Goal: Transaction & Acquisition: Purchase product/service

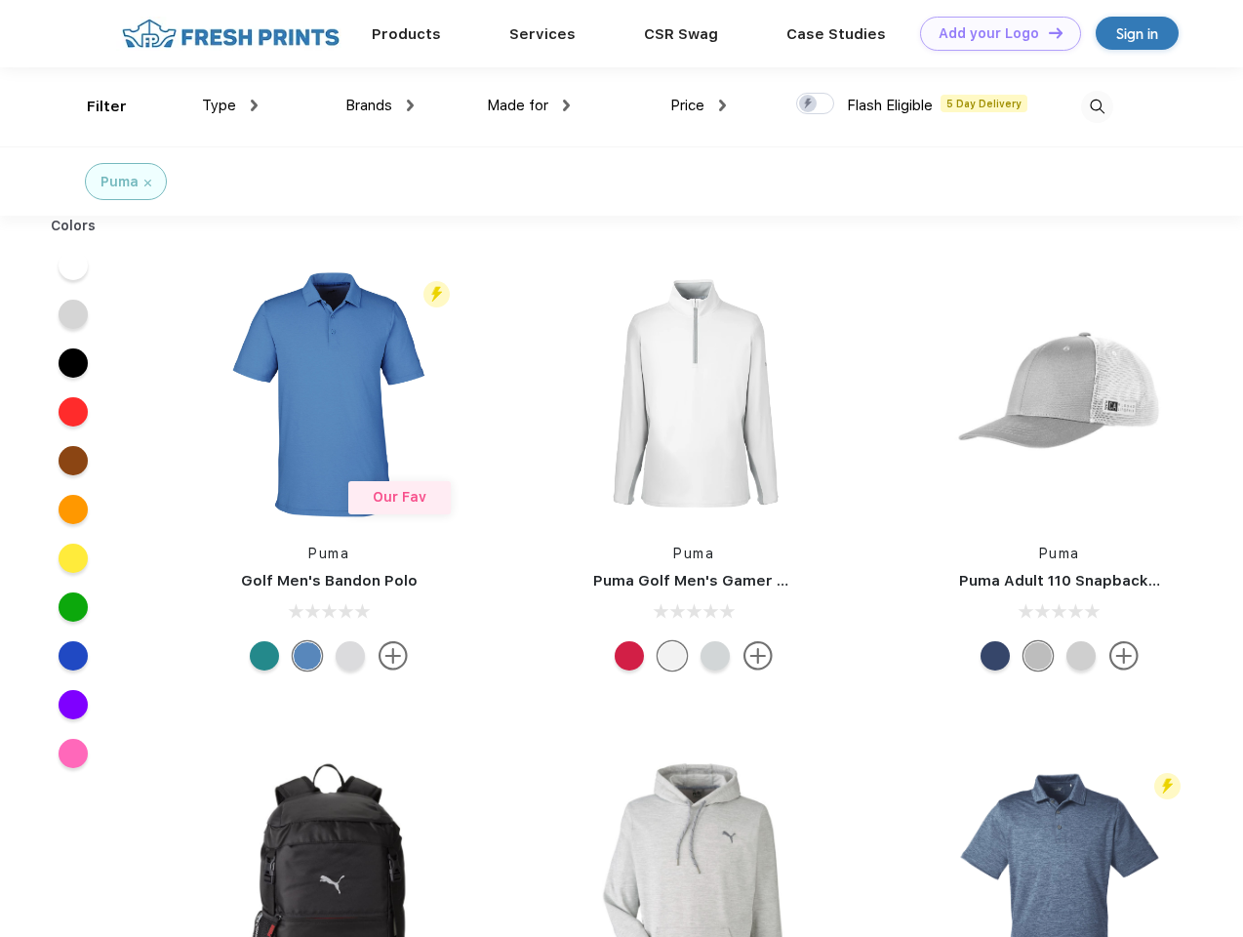
scroll to position [1, 0]
click at [993, 33] on link "Add your Logo Design Tool" at bounding box center [1000, 34] width 161 height 34
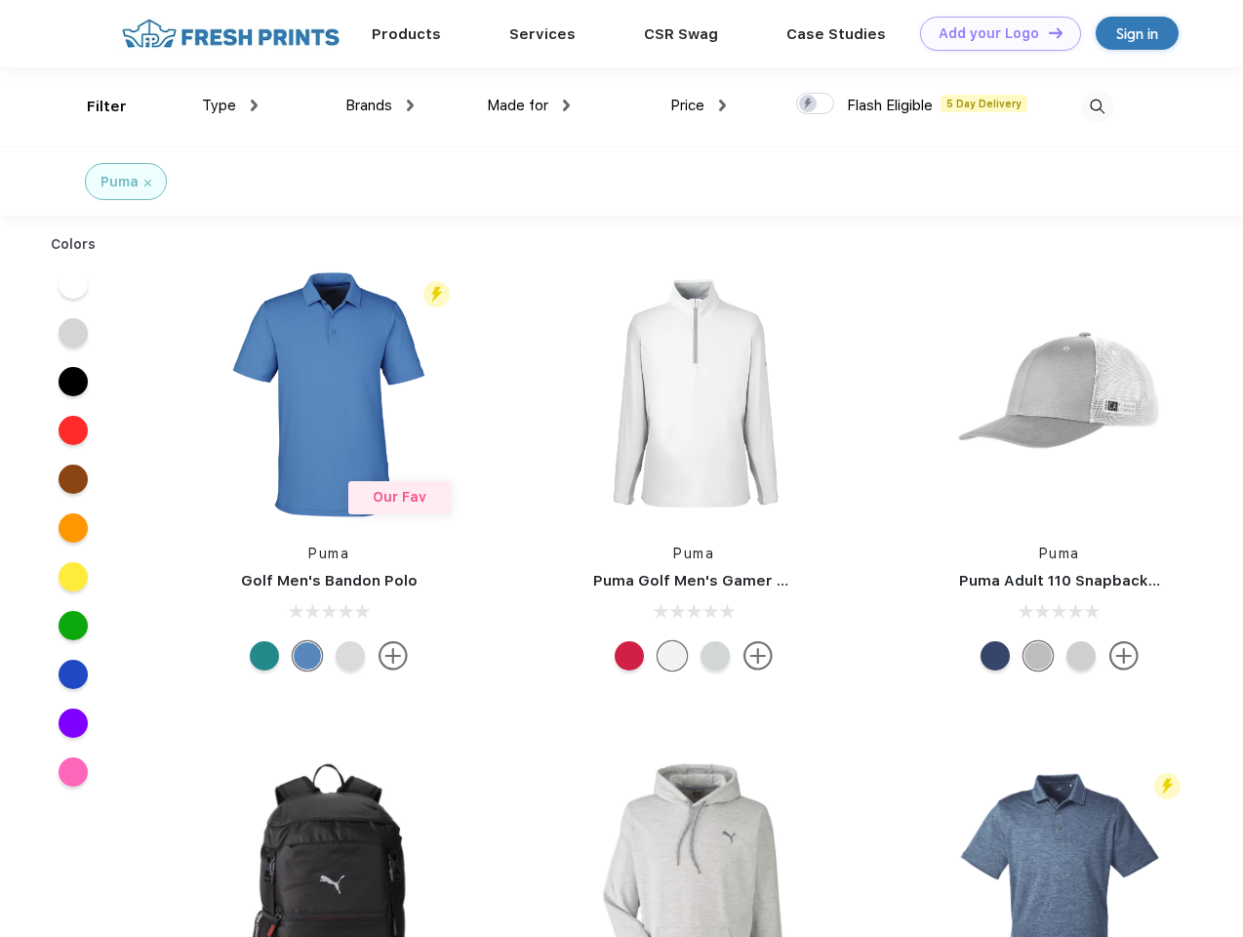
click at [0, 0] on div "Design Tool" at bounding box center [0, 0] width 0 height 0
click at [1047, 32] on link "Add your Logo Design Tool" at bounding box center [1000, 34] width 161 height 34
click at [94, 106] on div "Filter" at bounding box center [107, 107] width 40 height 22
click at [230, 105] on span "Type" at bounding box center [219, 106] width 34 height 18
click at [380, 105] on span "Brands" at bounding box center [368, 106] width 47 height 18
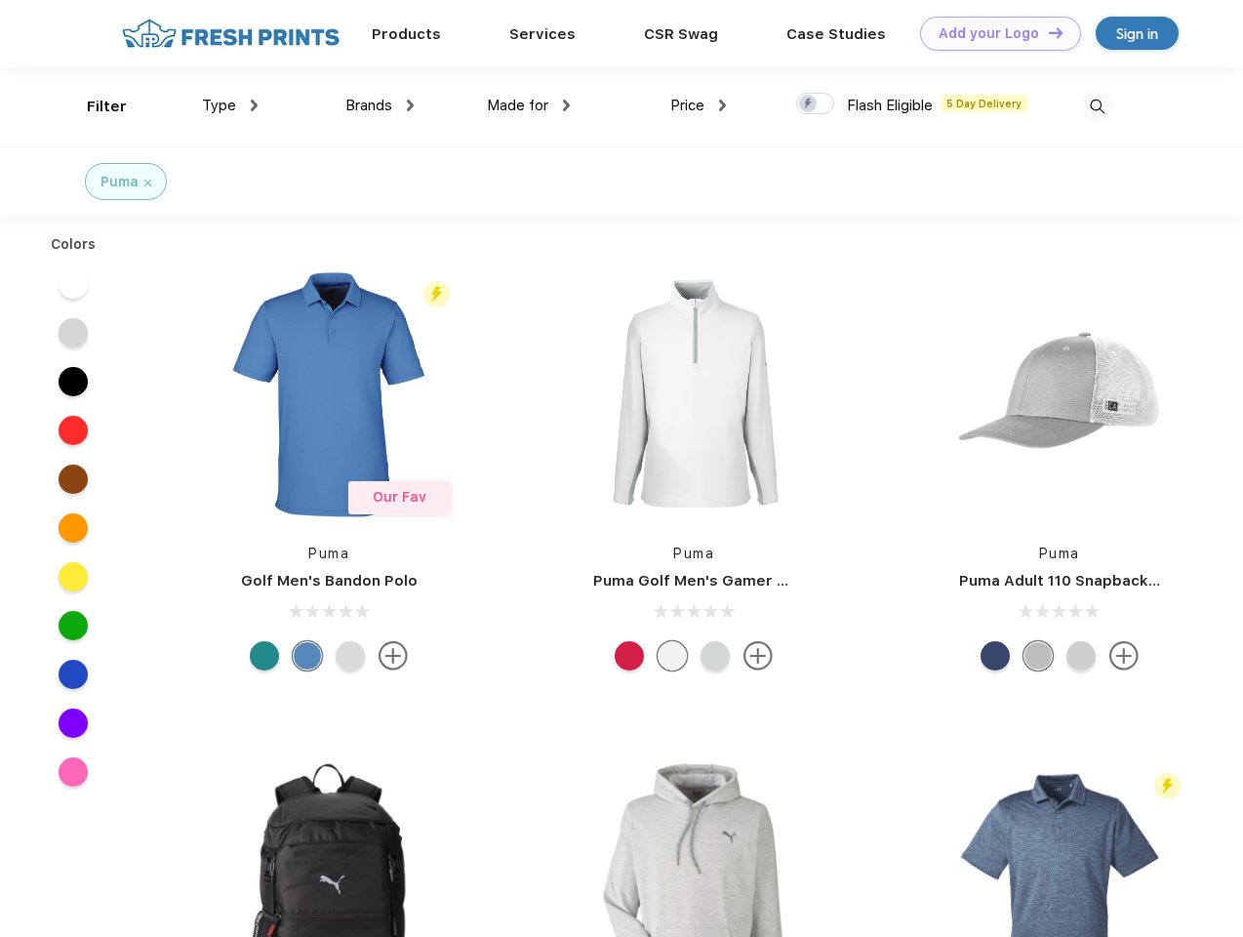
click at [529, 105] on span "Made for" at bounding box center [517, 106] width 61 height 18
click at [699, 105] on span "Price" at bounding box center [687, 106] width 34 height 18
click at [816, 104] on div at bounding box center [815, 103] width 38 height 21
click at [809, 104] on input "checkbox" at bounding box center [802, 98] width 13 height 13
click at [1097, 106] on img at bounding box center [1097, 107] width 32 height 32
